Goal: Task Accomplishment & Management: Complete application form

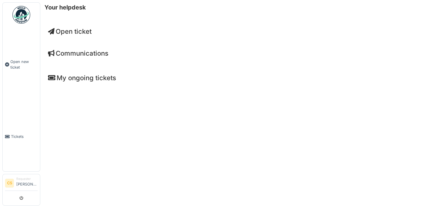
click at [87, 33] on span "Open ticket" at bounding box center [70, 32] width 44 height 8
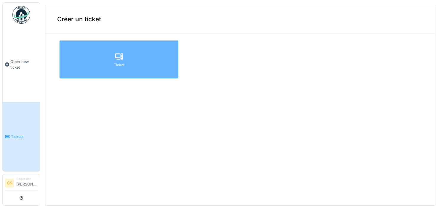
click at [122, 59] on icon at bounding box center [119, 56] width 8 height 6
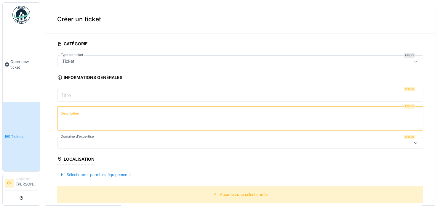
click at [415, 61] on icon at bounding box center [415, 62] width 3 height 2
click at [356, 90] on input "Titre" at bounding box center [240, 95] width 366 height 12
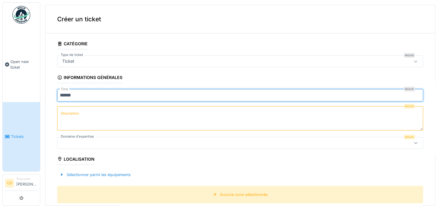
type input "******"
click at [259, 114] on textarea "Description" at bounding box center [240, 118] width 366 height 24
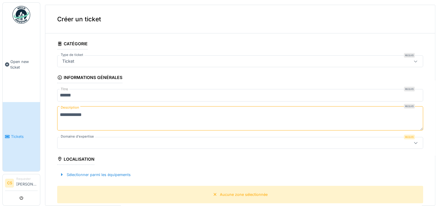
type textarea "**********"
click at [169, 138] on div at bounding box center [240, 143] width 366 height 12
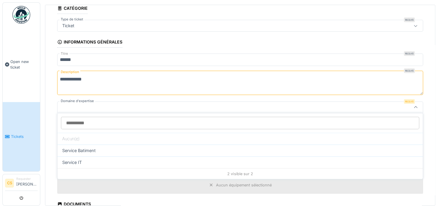
scroll to position [36, 0]
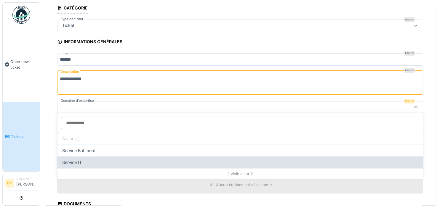
click at [142, 160] on div "Service IT" at bounding box center [240, 163] width 356 height 7
type input "***"
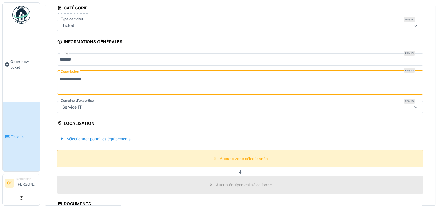
click at [192, 155] on div "Aucune zone sélectionnée" at bounding box center [240, 158] width 366 height 17
click at [118, 140] on div "Sélectionner parmi les équipements" at bounding box center [95, 139] width 76 height 8
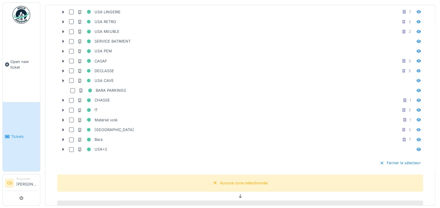
scroll to position [766, 0]
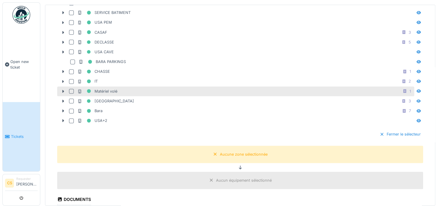
click at [71, 89] on div at bounding box center [71, 91] width 5 height 5
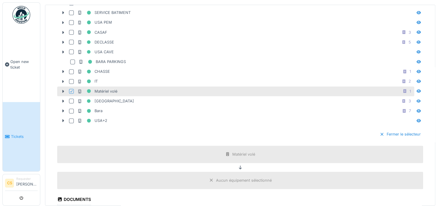
click at [241, 178] on div "Aucun équipement sélectionné" at bounding box center [244, 181] width 56 height 6
click at [243, 149] on div "Matériel volé" at bounding box center [240, 154] width 366 height 17
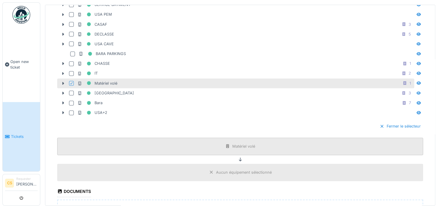
scroll to position [766, 0]
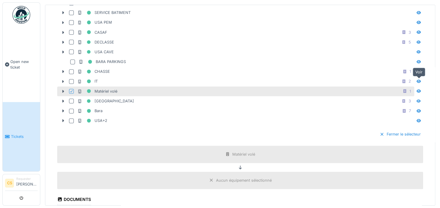
click at [417, 89] on icon at bounding box center [419, 91] width 5 height 4
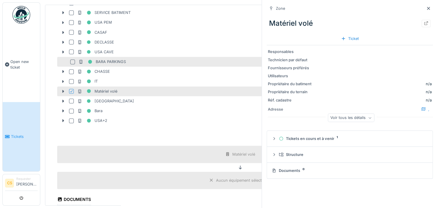
click at [181, 58] on div "BARA PARKINGS" at bounding box center [246, 61] width 335 height 7
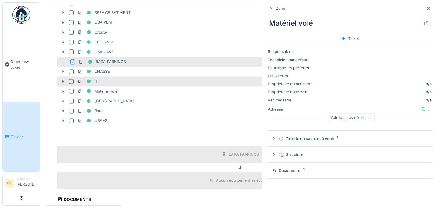
click at [73, 79] on div at bounding box center [71, 81] width 5 height 5
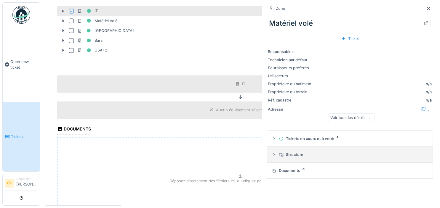
scroll to position [885, 0]
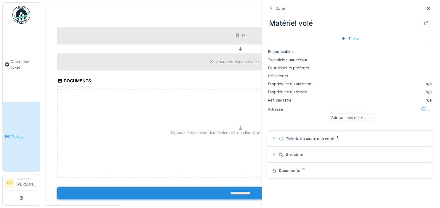
click at [234, 187] on input "**********" at bounding box center [240, 193] width 366 height 12
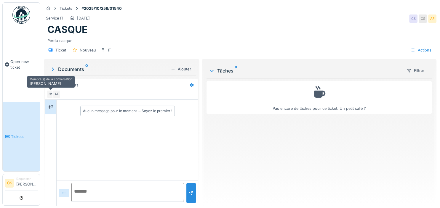
click at [48, 94] on div "CS" at bounding box center [51, 94] width 8 height 8
